Goal: Information Seeking & Learning: Learn about a topic

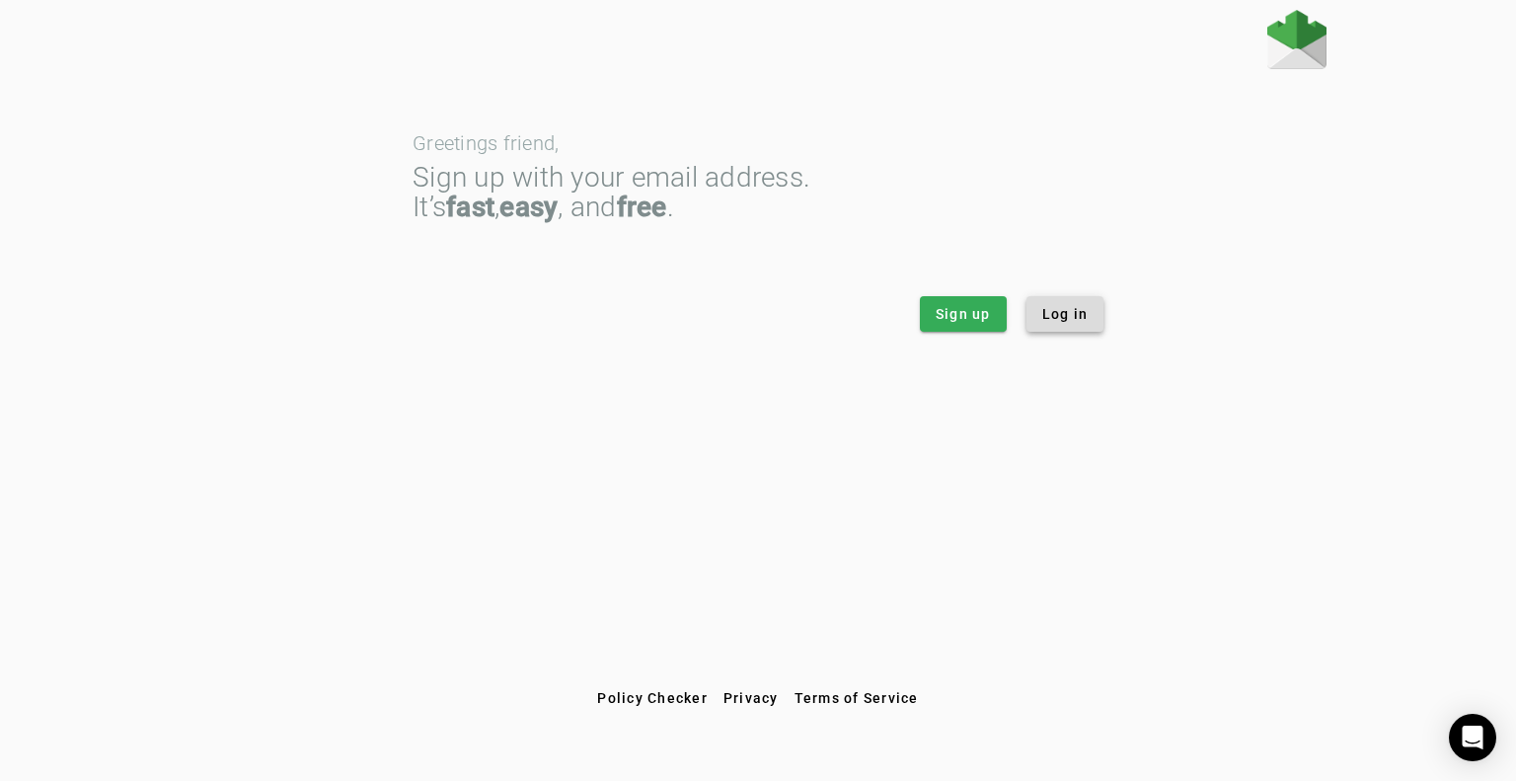
click at [1070, 322] on span "Log in" at bounding box center [1065, 314] width 46 height 20
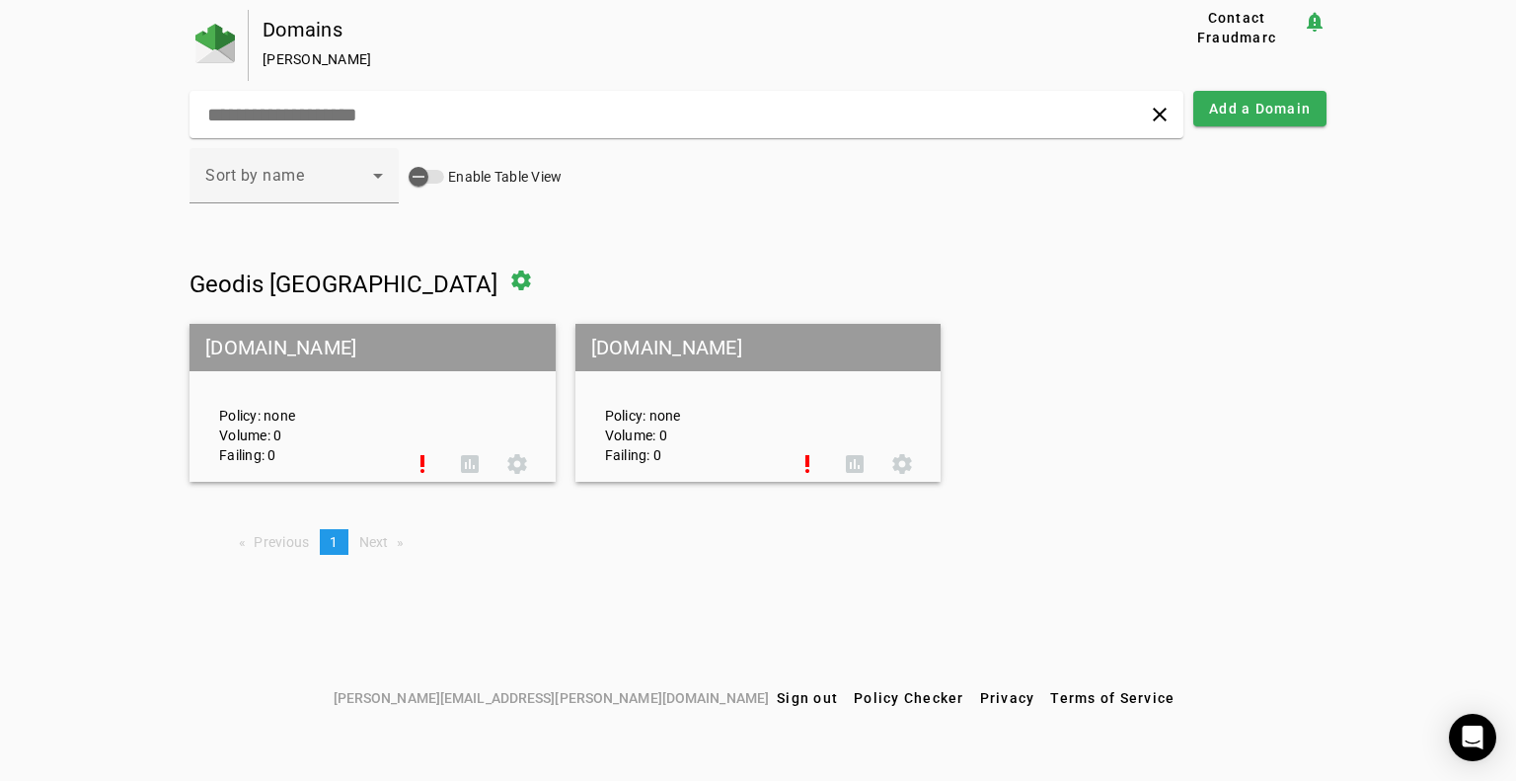
click at [276, 355] on mat-grid-tile-header "[DOMAIN_NAME]" at bounding box center [373, 347] width 366 height 47
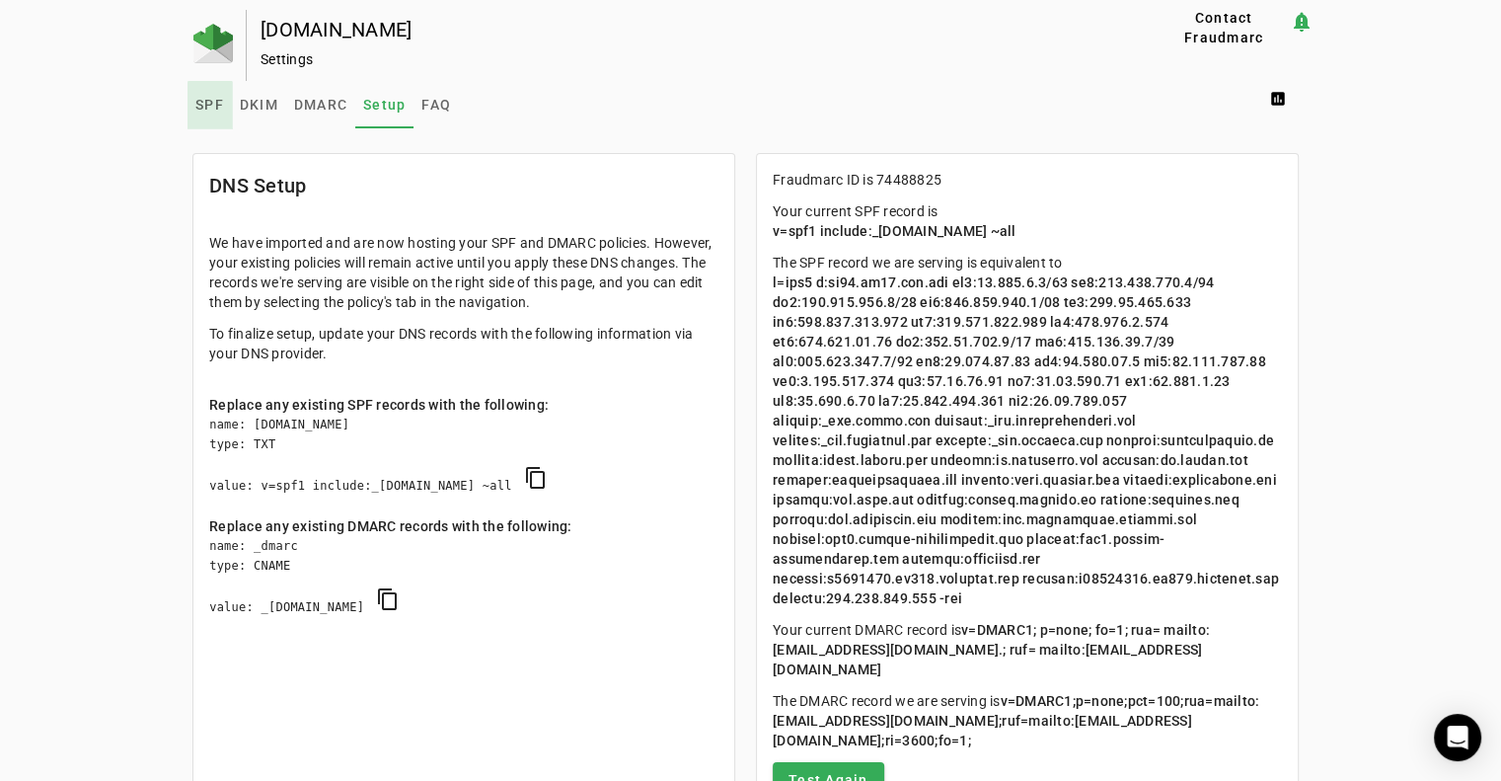
click at [204, 108] on span "SPF" at bounding box center [209, 105] width 29 height 14
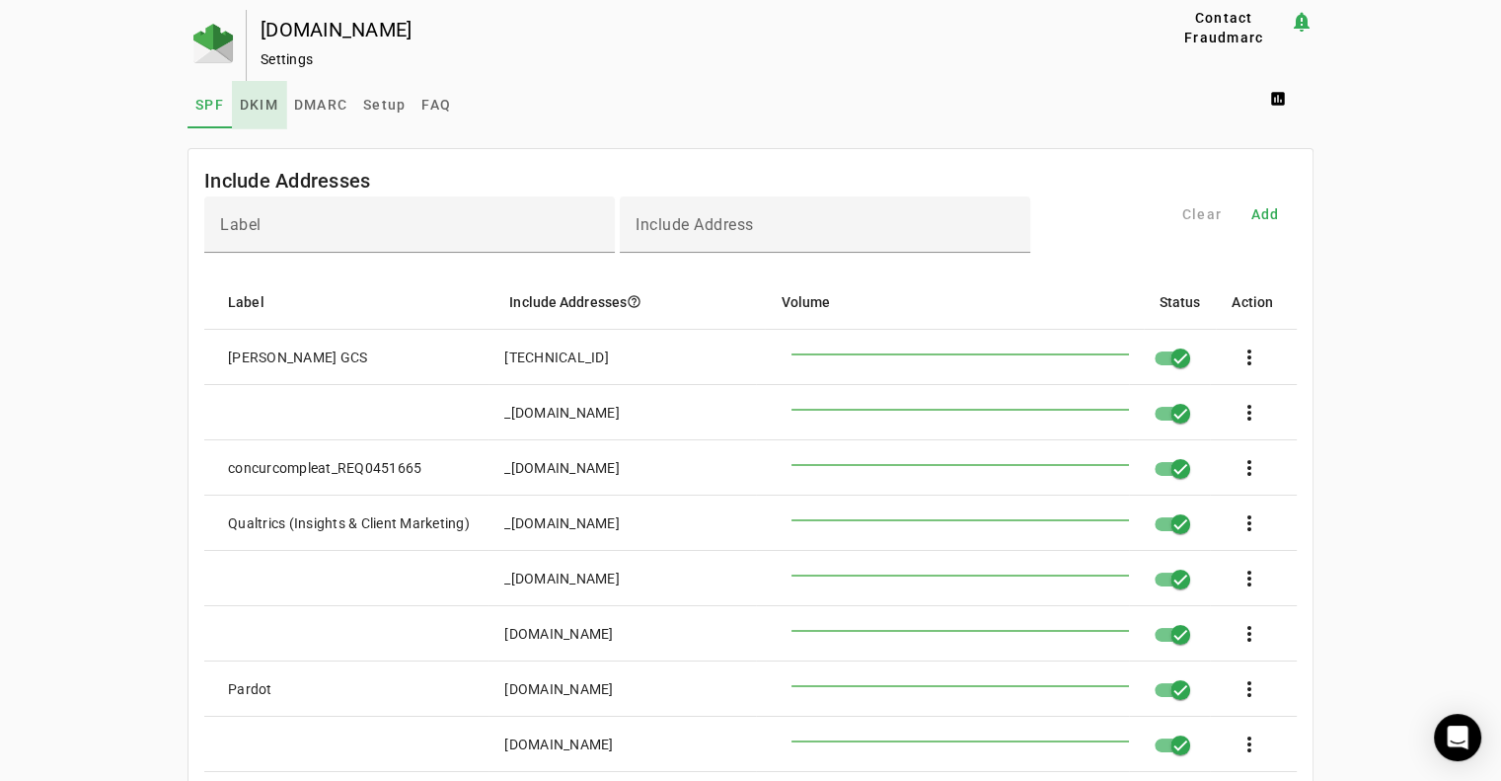
click at [261, 106] on span "DKIM" at bounding box center [259, 105] width 38 height 14
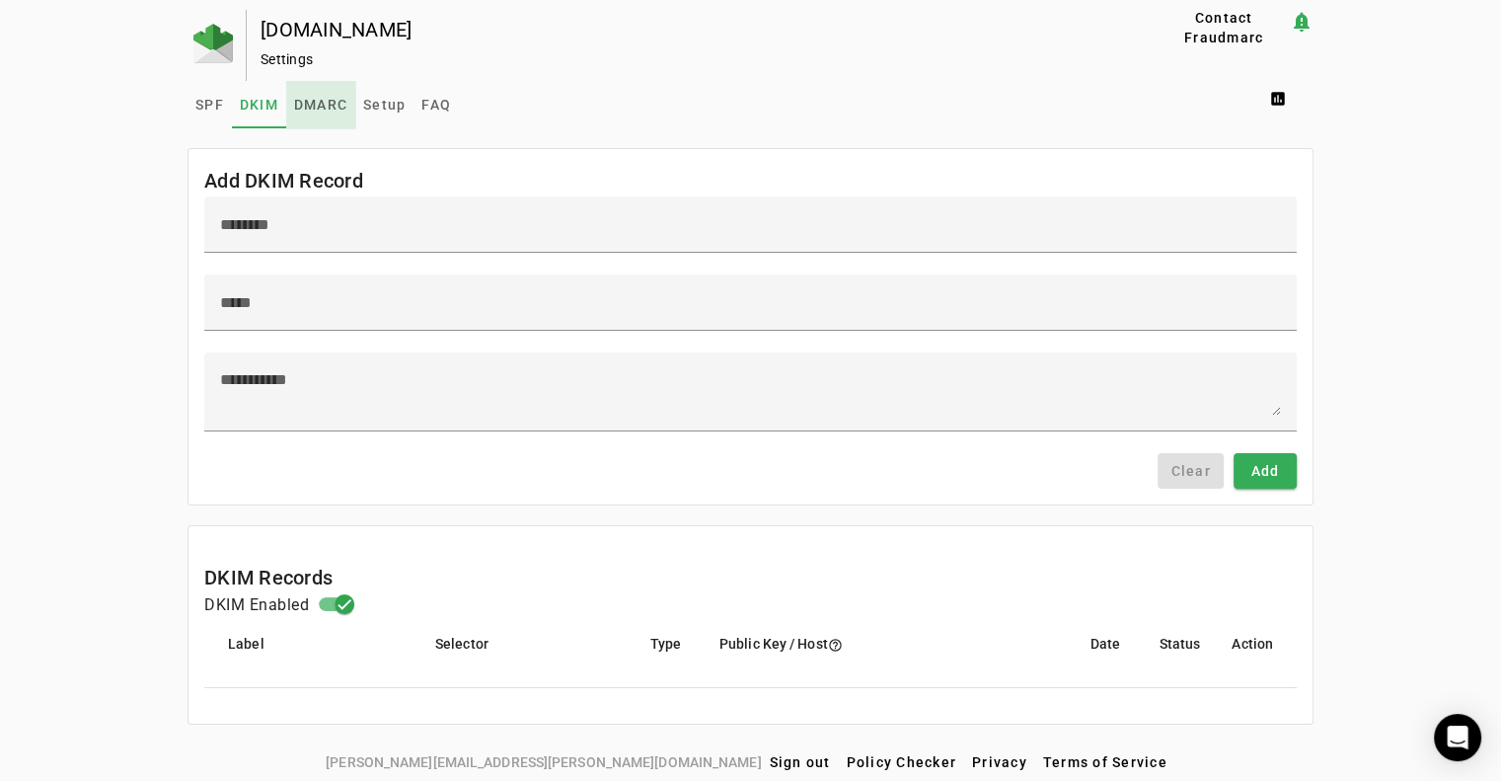
click at [311, 108] on span "DMARC" at bounding box center [320, 105] width 53 height 14
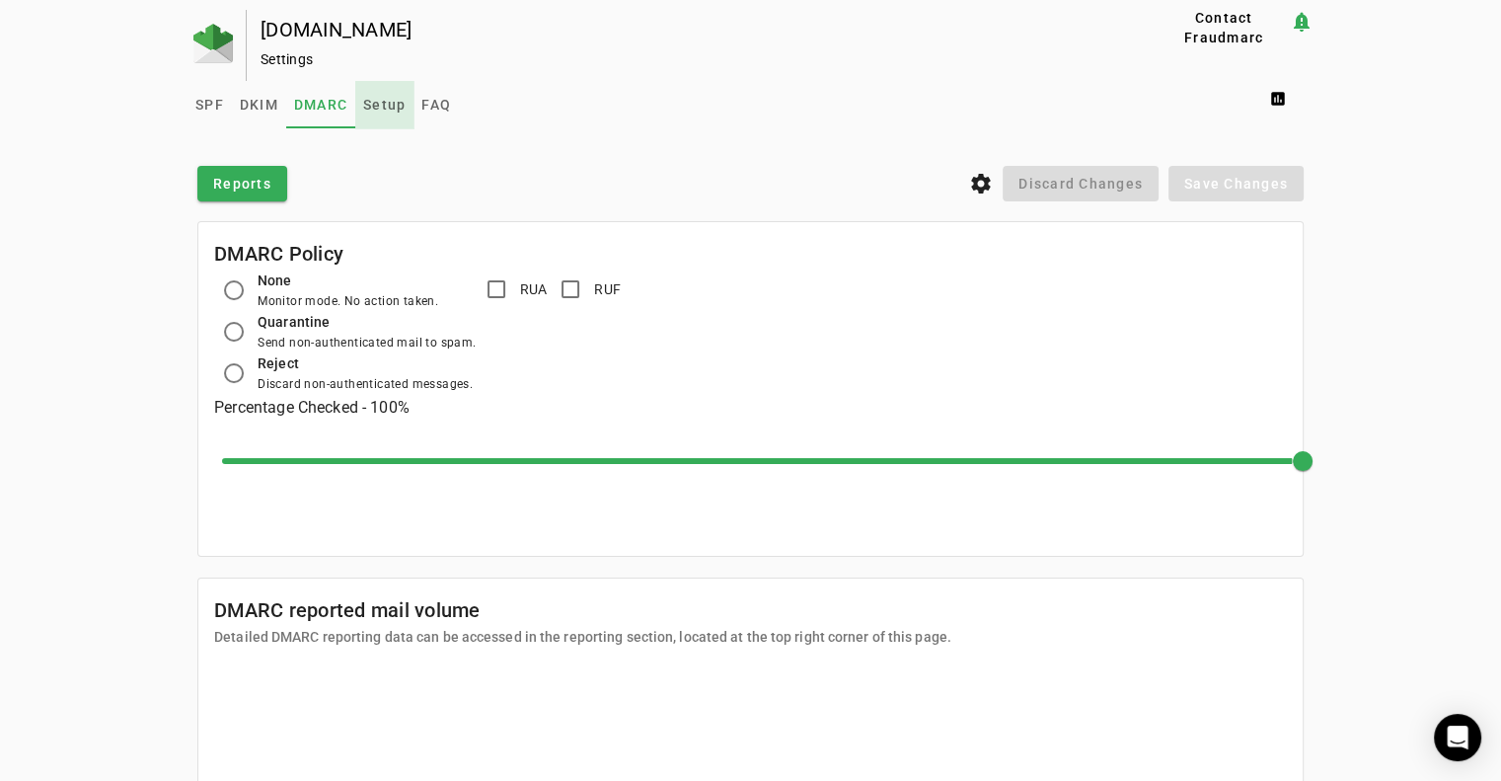
click at [391, 109] on span "Setup" at bounding box center [384, 105] width 42 height 14
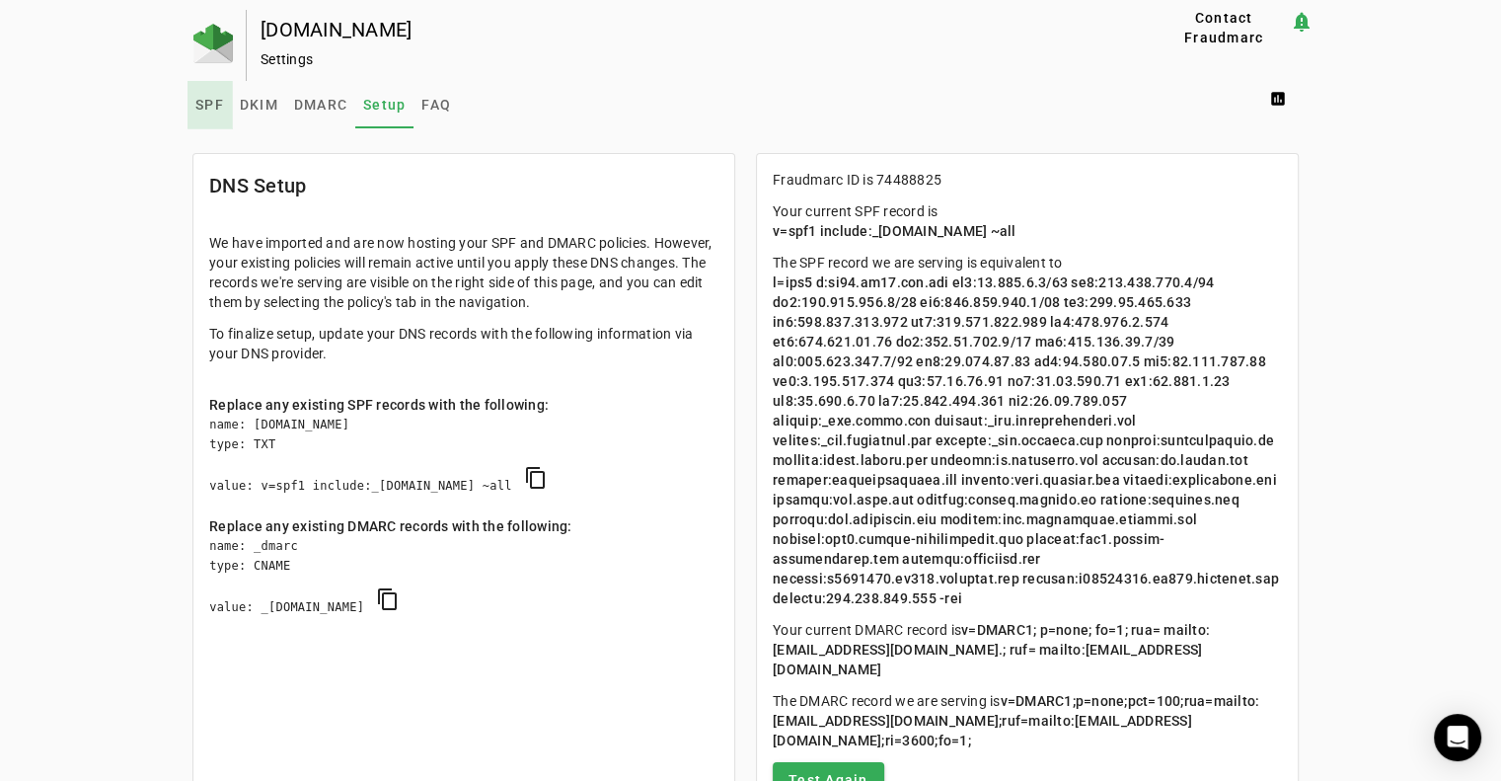
click at [209, 102] on span "SPF" at bounding box center [209, 105] width 29 height 14
